Goal: Task Accomplishment & Management: Manage account settings

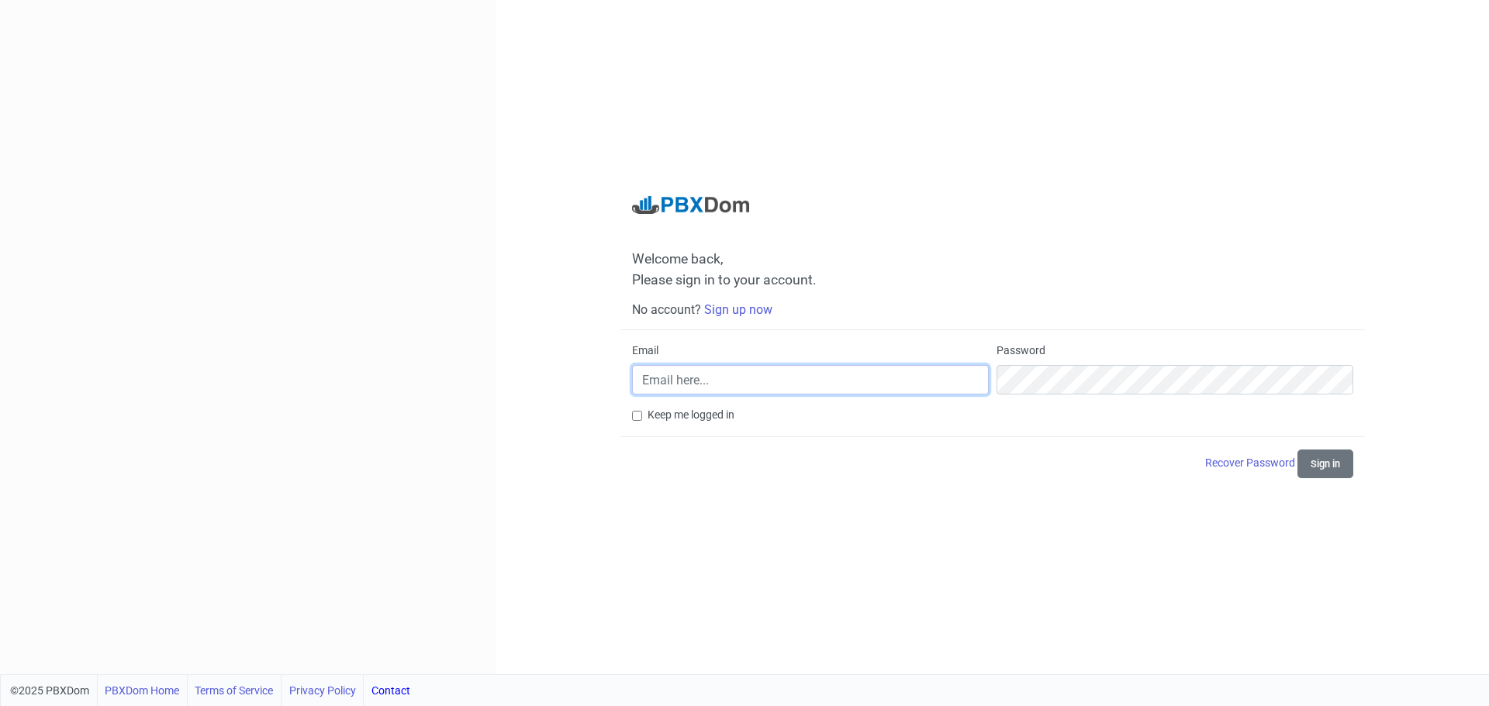
click at [867, 377] on input "Email" at bounding box center [810, 379] width 357 height 29
type input "[EMAIL_ADDRESS][DOMAIN_NAME]"
click at [1334, 478] on button "Sign in" at bounding box center [1325, 464] width 56 height 29
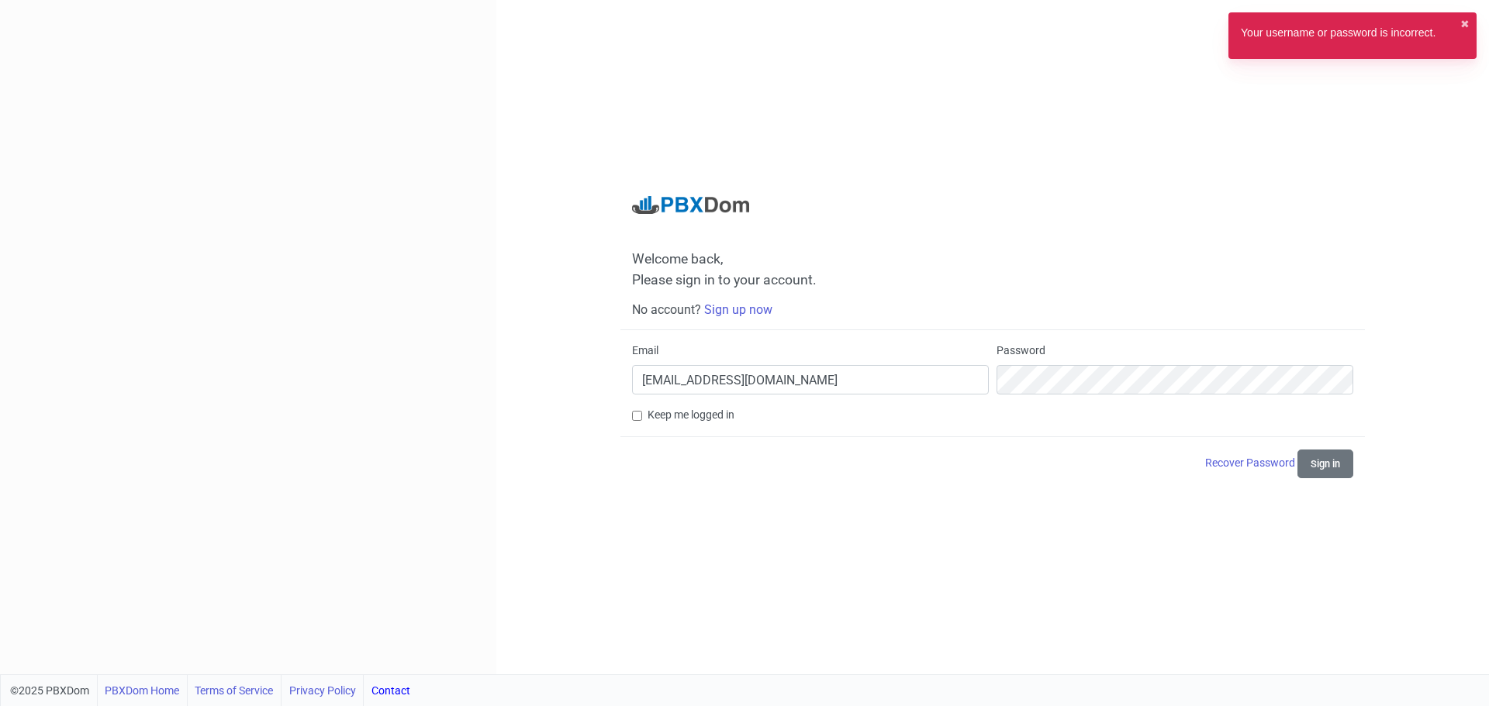
click at [1385, 48] on div "Your username or password is incorrect. ✖︎" at bounding box center [1352, 35] width 248 height 47
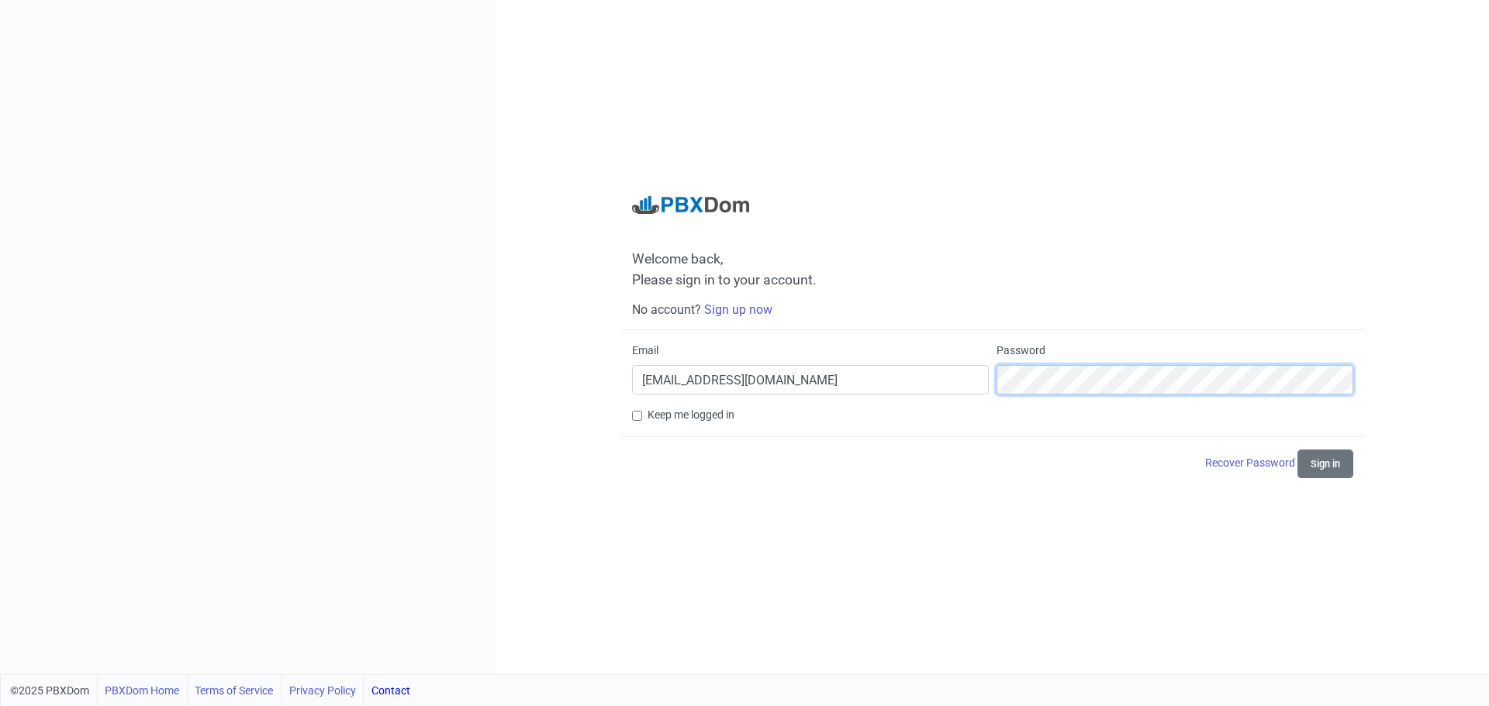
click at [711, 371] on div "Email [EMAIL_ADDRESS][DOMAIN_NAME] Password" at bounding box center [992, 375] width 729 height 64
click at [1297, 450] on button "Sign in" at bounding box center [1325, 464] width 56 height 29
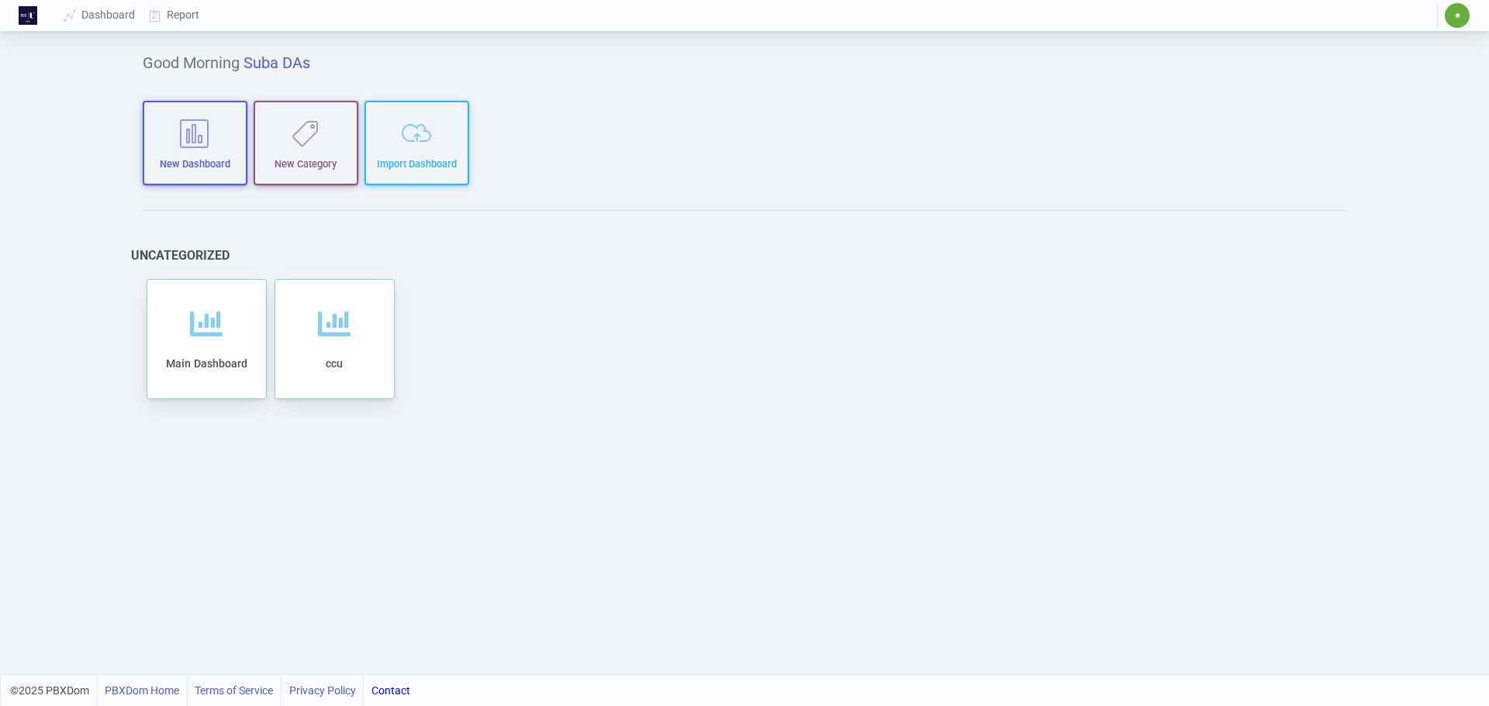
click at [1458, 19] on span "✷" at bounding box center [1457, 15] width 7 height 9
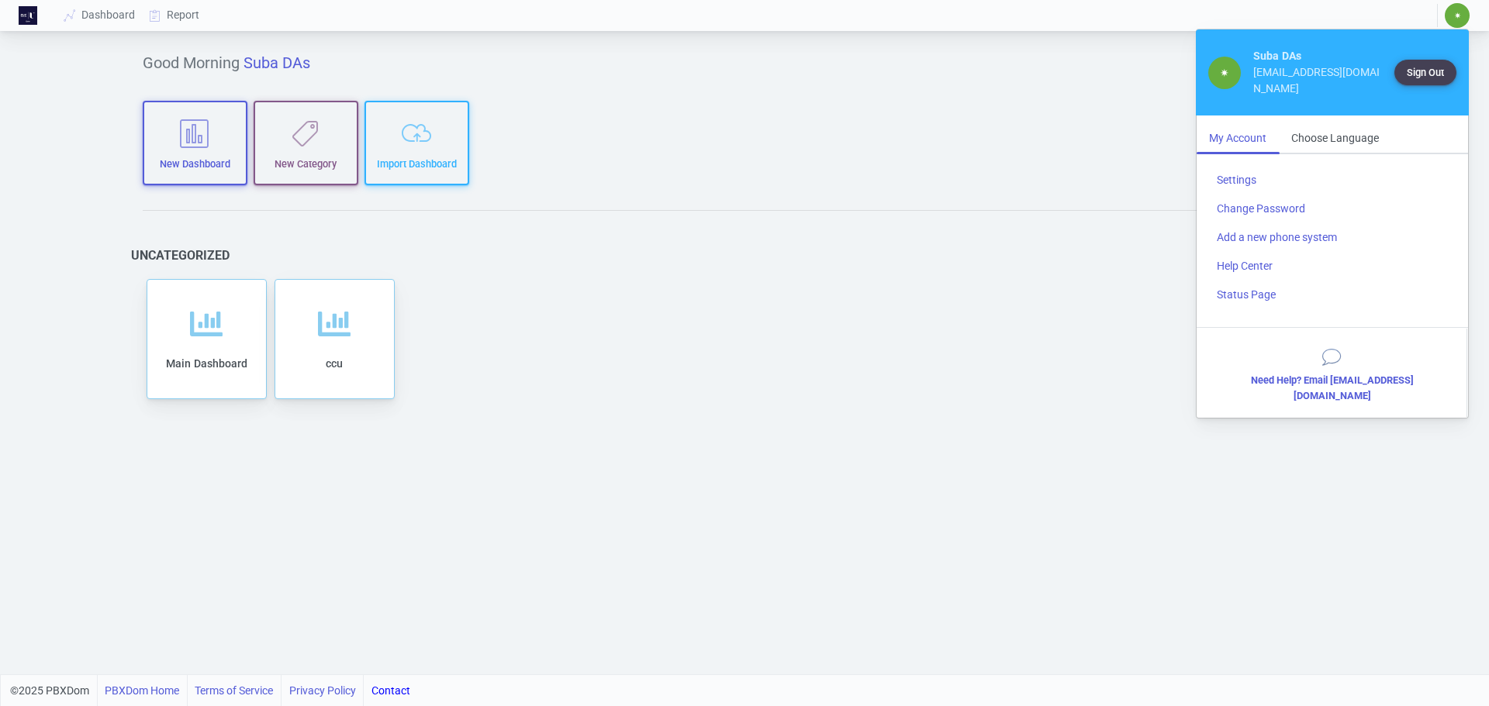
click at [526, 585] on div "Good Morning Suba DAs New Dashboard New Category Import Dashboard Uncategorized…" at bounding box center [744, 355] width 1251 height 640
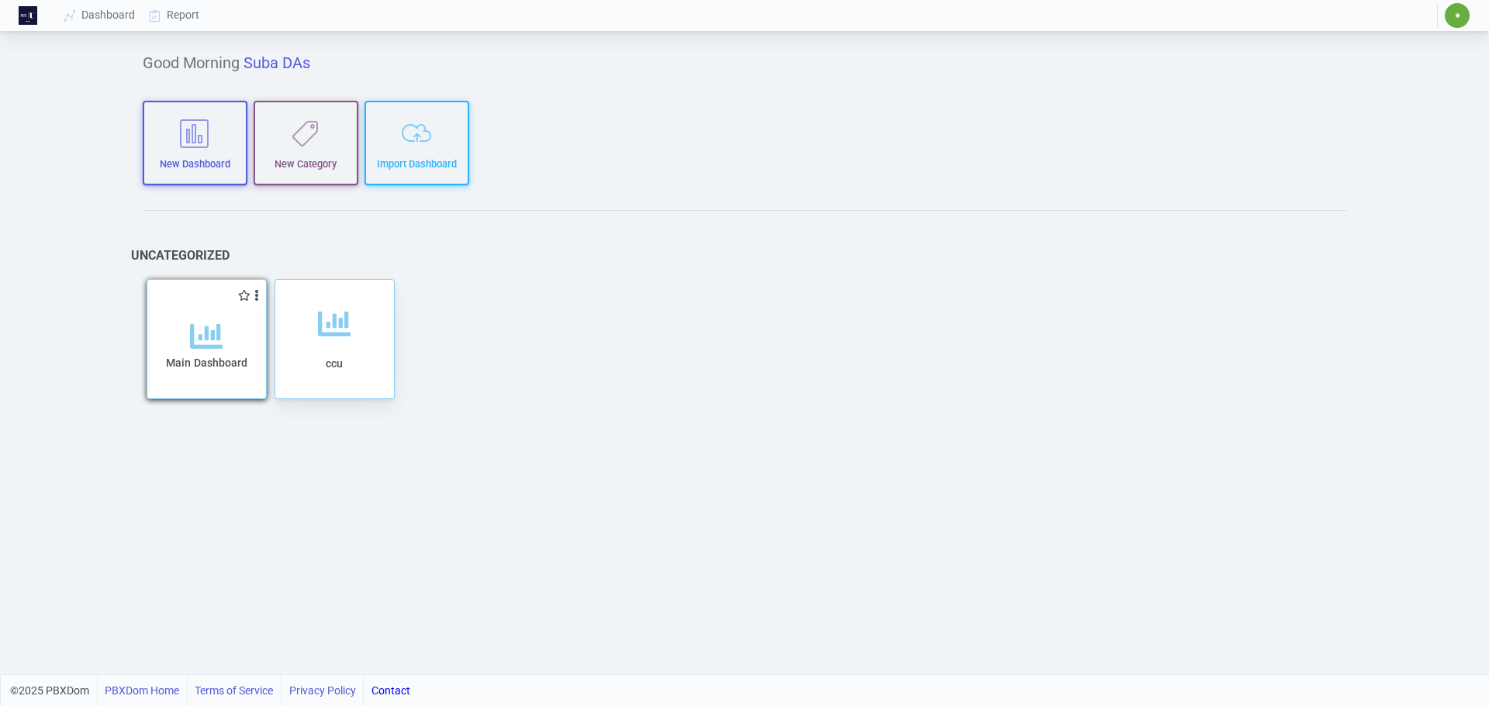
click at [219, 360] on span "Main Dashboard" at bounding box center [206, 363] width 81 height 12
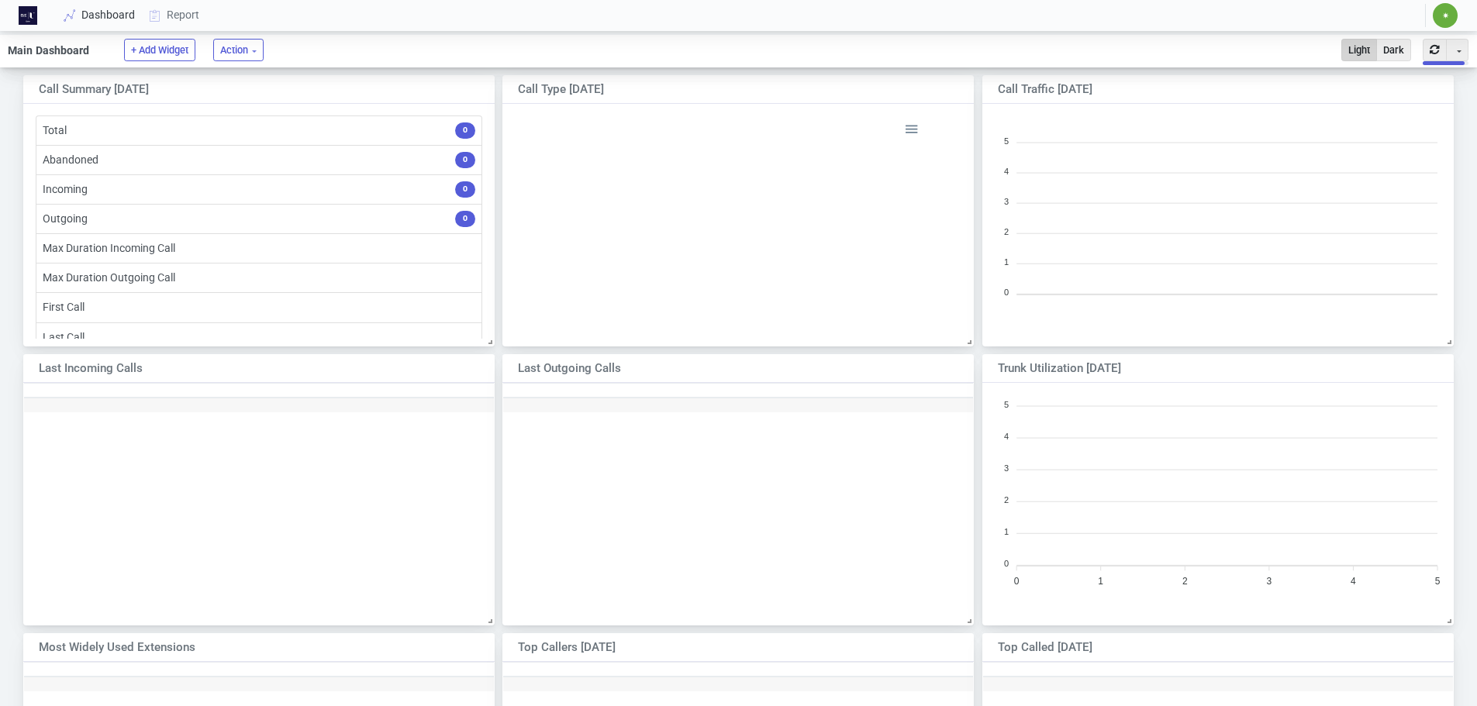
click at [108, 13] on link "Dashboard" at bounding box center [99, 15] width 85 height 29
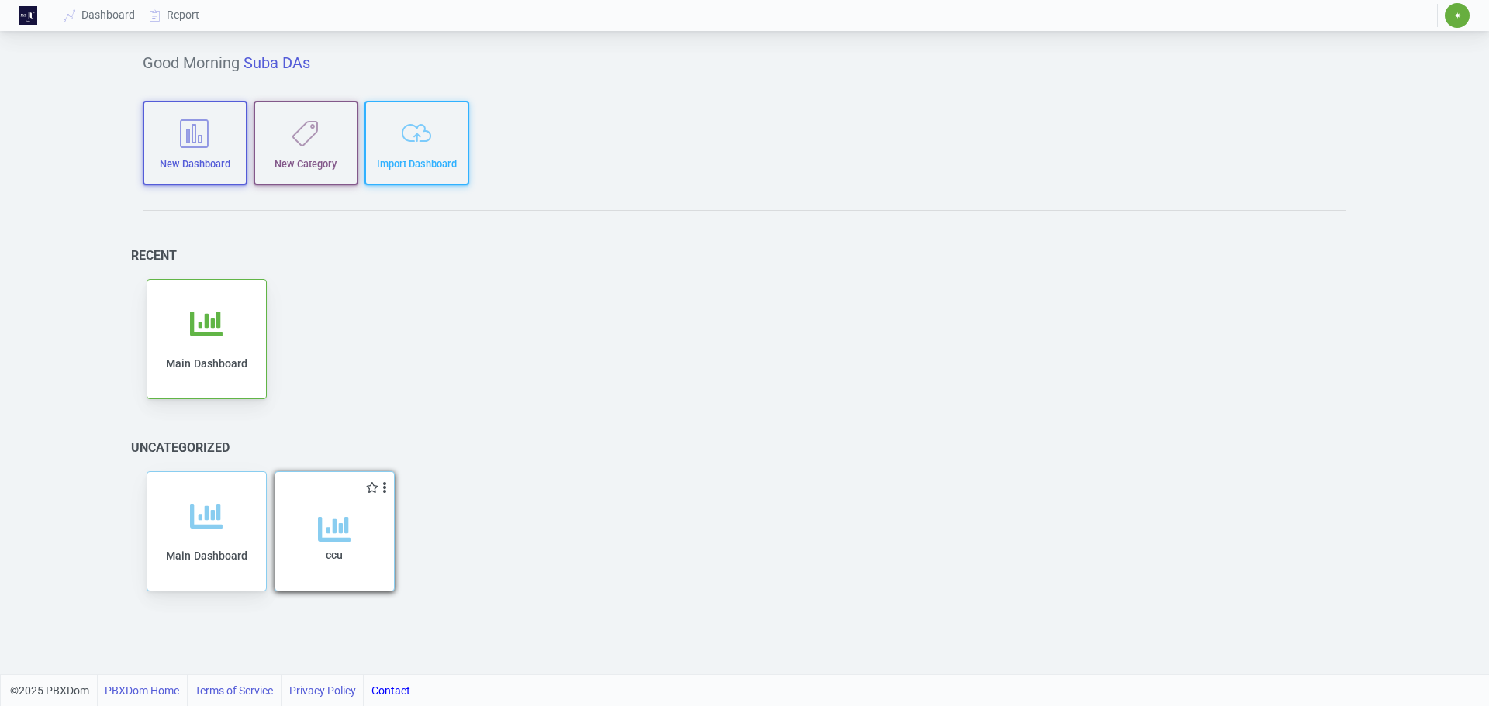
click at [331, 534] on icon at bounding box center [334, 529] width 33 height 33
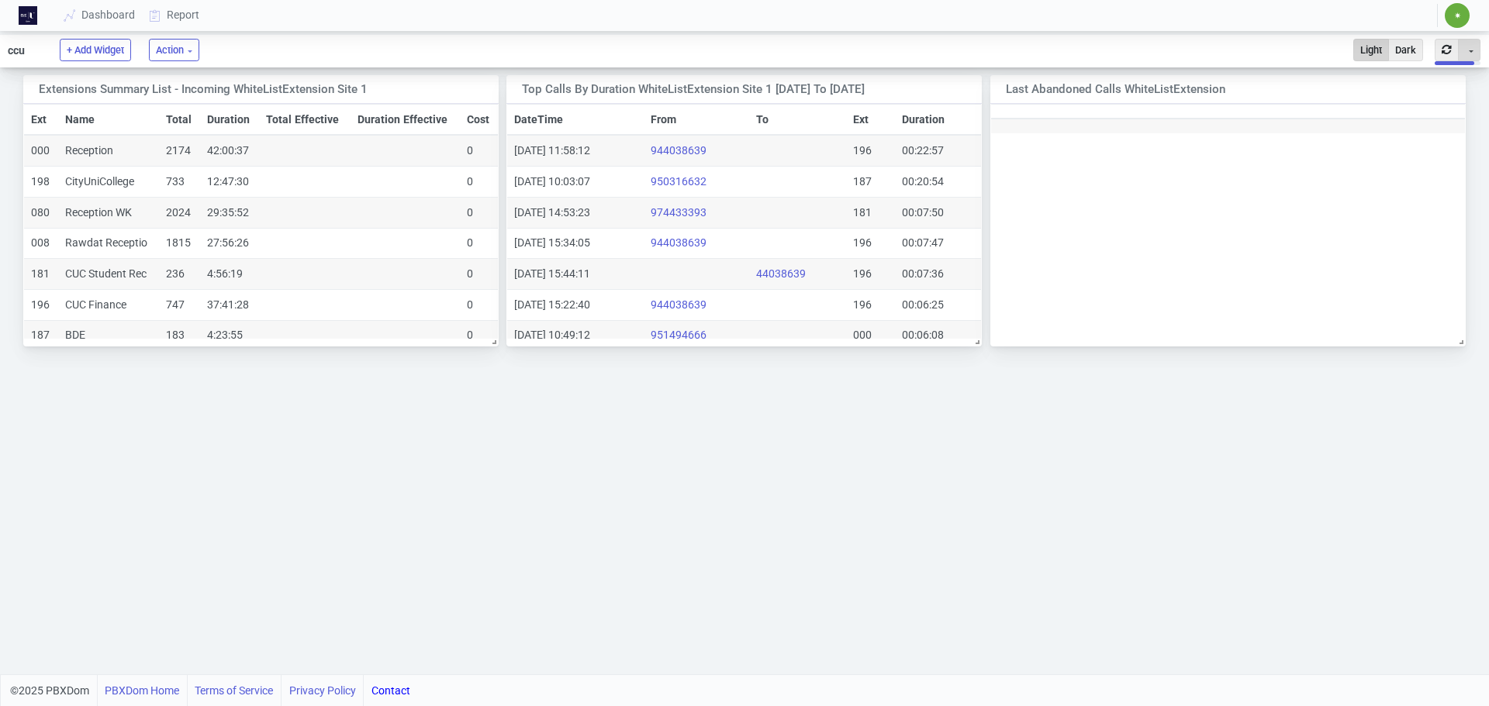
click at [1469, 44] on button "Toggle Dropdown" at bounding box center [1469, 50] width 22 height 22
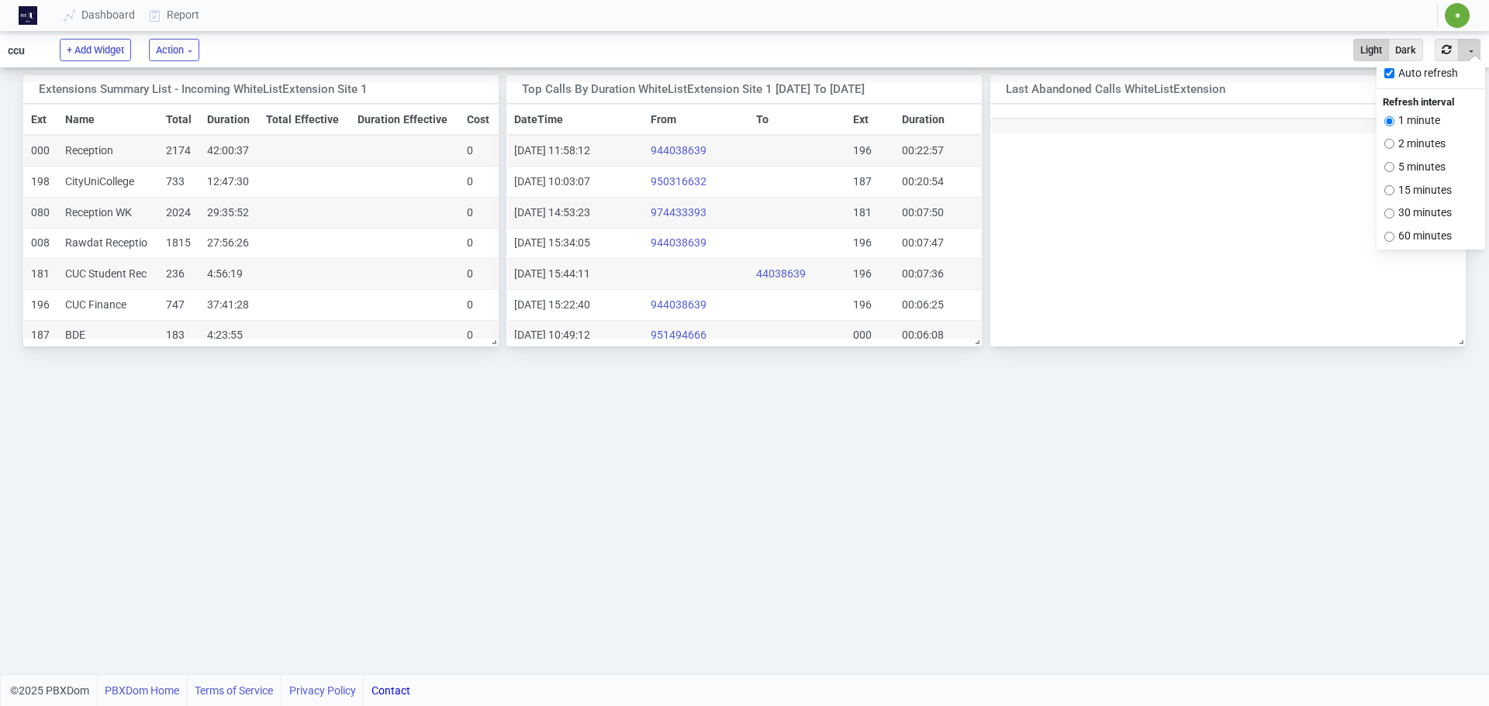
click at [1458, 10] on span "✷" at bounding box center [1456, 15] width 25 height 25
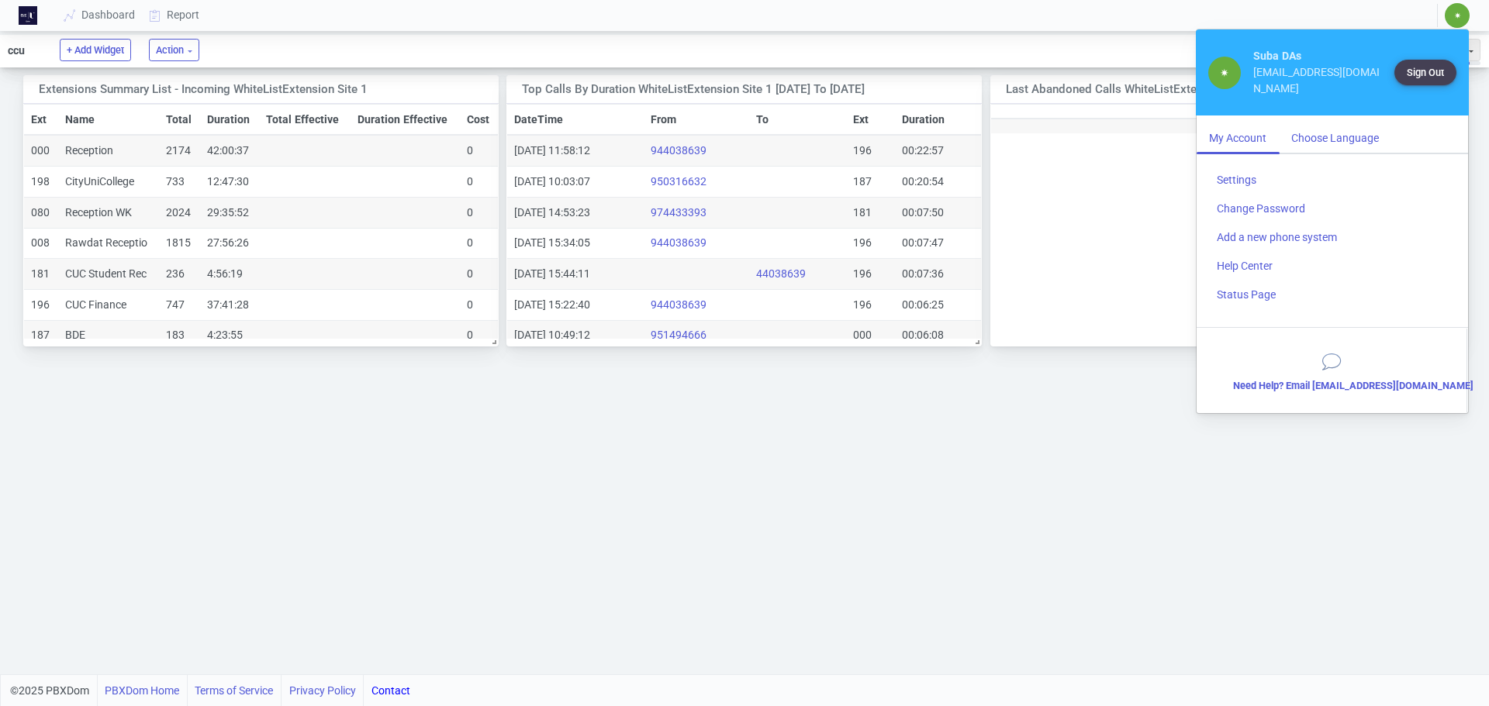
click at [1349, 136] on div "Choose Language" at bounding box center [1334, 138] width 112 height 29
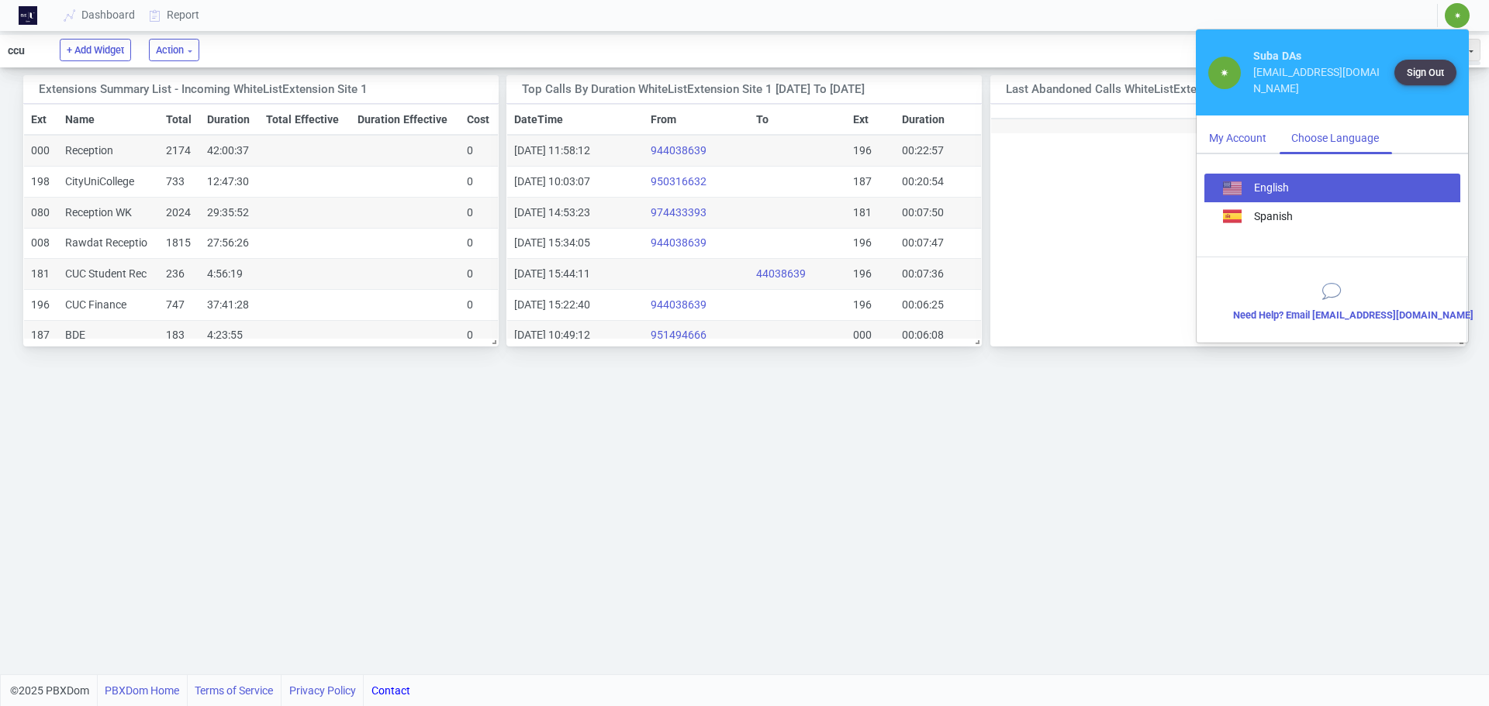
click at [1251, 136] on div "My Account" at bounding box center [1237, 138] width 82 height 29
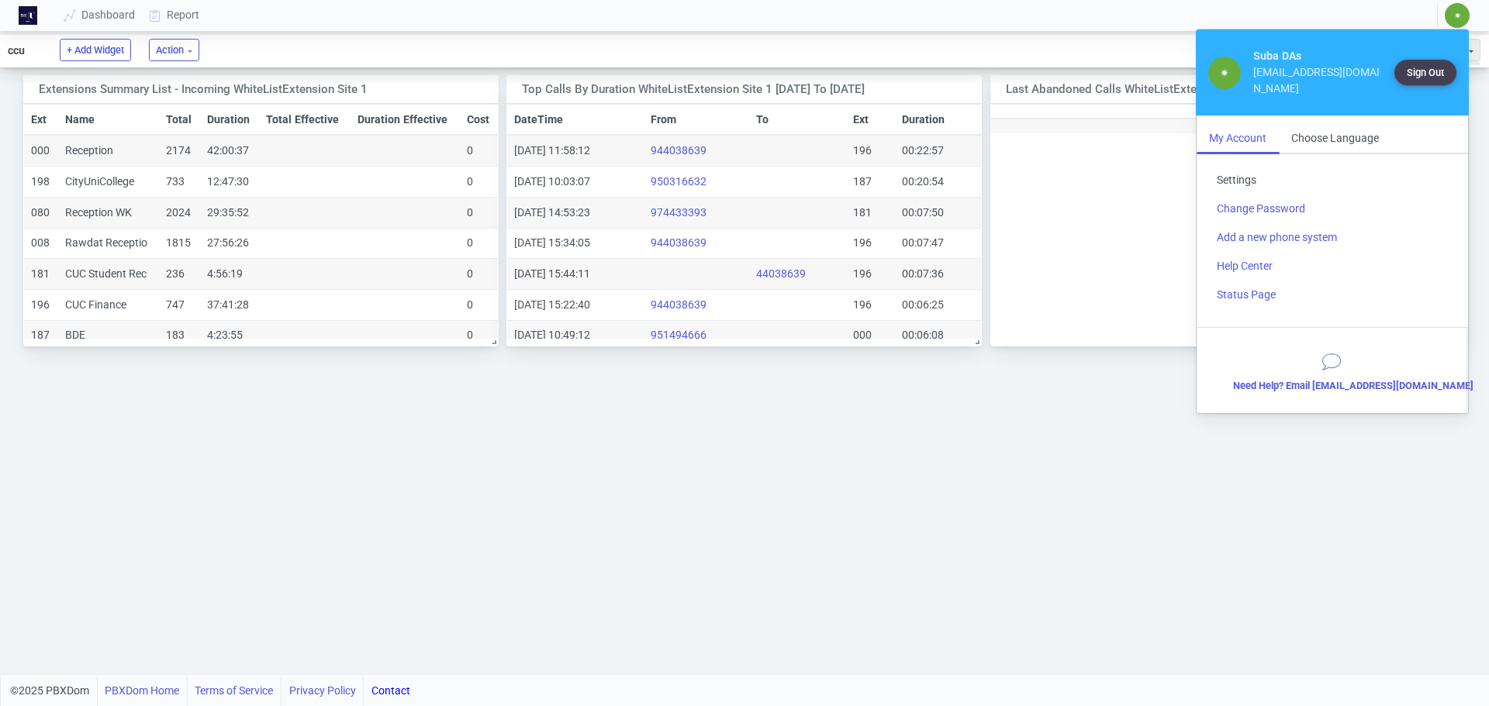
click at [1246, 180] on link "Settings" at bounding box center [1332, 180] width 256 height 29
